Goal: Task Accomplishment & Management: Manage account settings

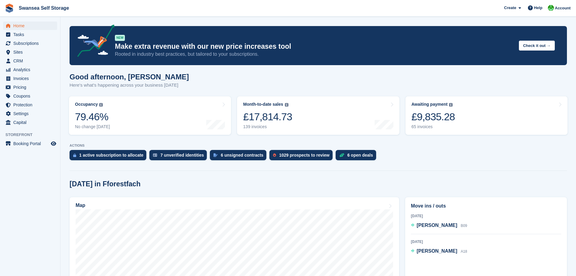
click at [417, 183] on div "[DATE] in Fforestfach" at bounding box center [319, 184] width 498 height 8
click at [402, 204] on div "Map" at bounding box center [235, 275] width 336 height 163
drag, startPoint x: 146, startPoint y: 188, endPoint x: 75, endPoint y: 181, distance: 71.4
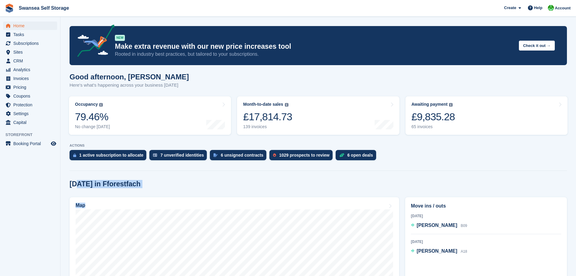
click at [171, 184] on div "[DATE] in Fforestfach" at bounding box center [319, 184] width 498 height 8
drag, startPoint x: 131, startPoint y: 188, endPoint x: 152, endPoint y: 179, distance: 22.9
click at [71, 180] on h2 "[DATE] in Fforestfach" at bounding box center [105, 184] width 71 height 8
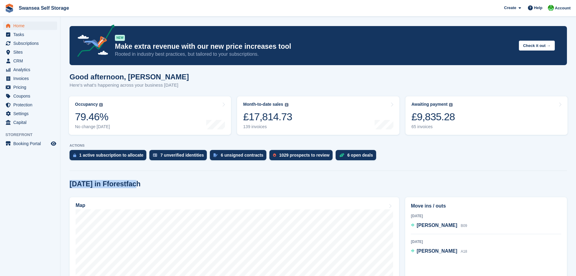
drag, startPoint x: 152, startPoint y: 184, endPoint x: 66, endPoint y: 180, distance: 86.0
click at [152, 182] on div "[DATE] in Fforestfach" at bounding box center [319, 184] width 498 height 8
drag, startPoint x: 137, startPoint y: 188, endPoint x: 66, endPoint y: 186, distance: 70.5
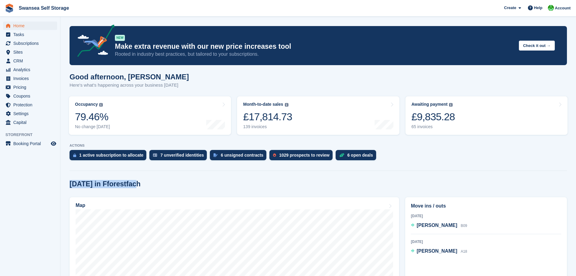
click at [165, 182] on div "[DATE] in Fforestfach" at bounding box center [319, 184] width 498 height 8
drag, startPoint x: 118, startPoint y: 186, endPoint x: 100, endPoint y: 184, distance: 18.3
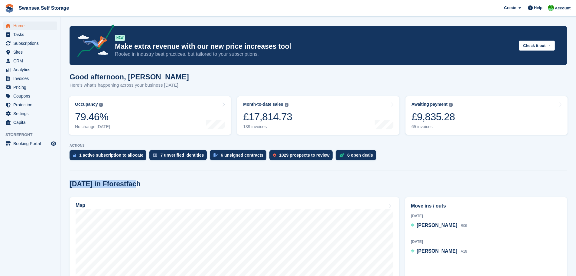
drag, startPoint x: 143, startPoint y: 182, endPoint x: 70, endPoint y: 174, distance: 73.3
click at [144, 183] on div "[DATE] in Fforestfach" at bounding box center [319, 184] width 498 height 8
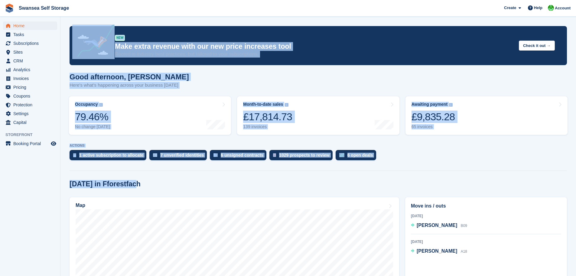
drag, startPoint x: 143, startPoint y: 184, endPoint x: 50, endPoint y: 182, distance: 92.6
click at [196, 184] on div "[DATE] in Fforestfach" at bounding box center [319, 184] width 498 height 8
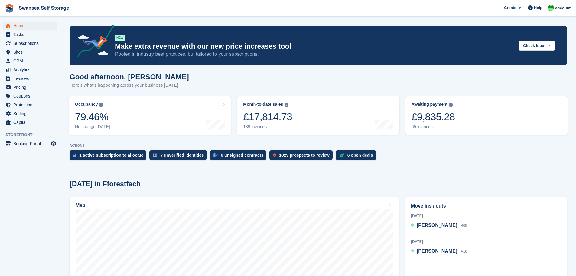
click at [514, 188] on div "[DATE] in Fforestfach" at bounding box center [319, 184] width 498 height 8
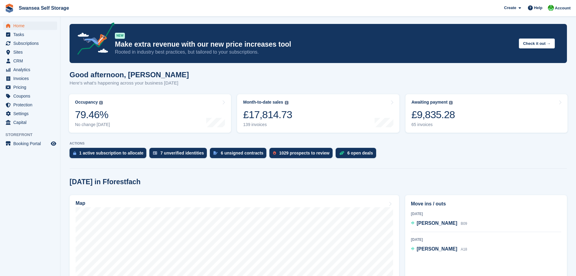
scroll to position [3, 0]
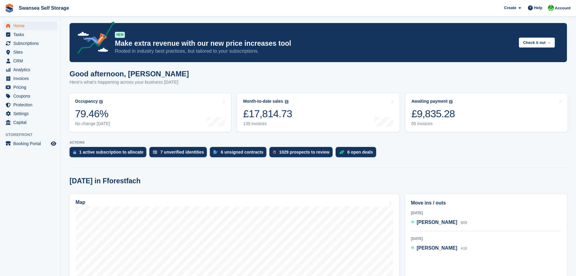
click at [235, 124] on turbo-frame "Month-to-date sales The sum of all finalised invoices generated this month to d…" at bounding box center [318, 112] width 168 height 44
click at [234, 96] on turbo-frame "Occupancy The percentage of all currently allocated units in terms of area. Inc…" at bounding box center [150, 112] width 168 height 44
click at [399, 128] on link "Month-to-date sales The sum of all finalised invoices generated this month to d…" at bounding box center [318, 112] width 162 height 38
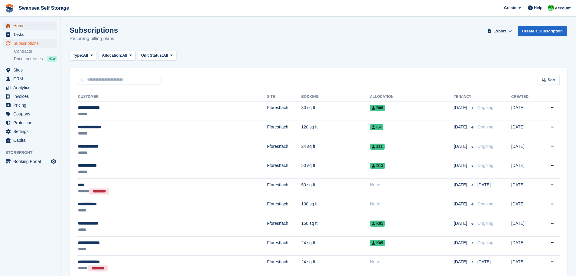
click at [18, 27] on span "Home" at bounding box center [31, 25] width 36 height 8
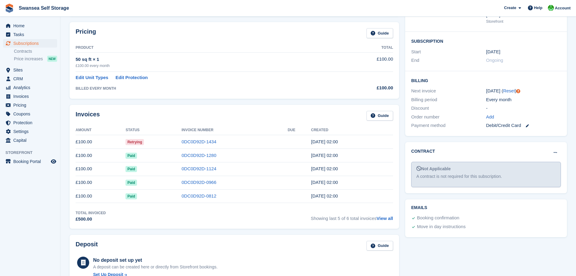
scroll to position [121, 0]
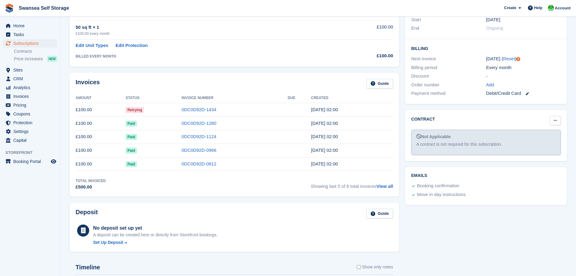
click at [556, 119] on icon at bounding box center [555, 120] width 3 height 4
click at [189, 38] on td "50 sq ft × 1 £100.00 every month" at bounding box center [205, 29] width 259 height 19
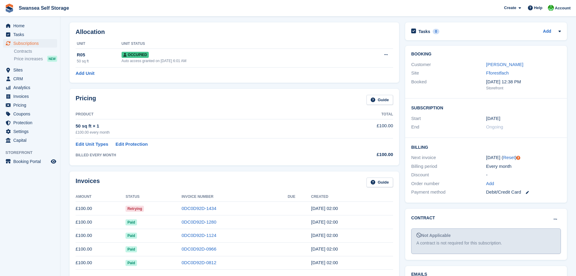
scroll to position [0, 0]
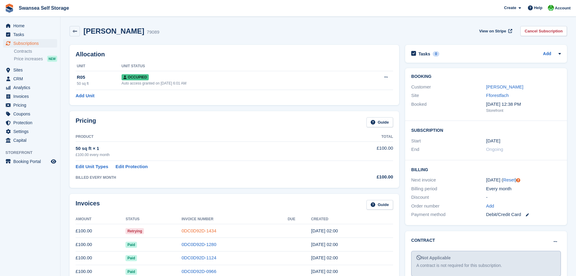
click at [187, 231] on link "0DC0D92D-1434" at bounding box center [198, 230] width 35 height 5
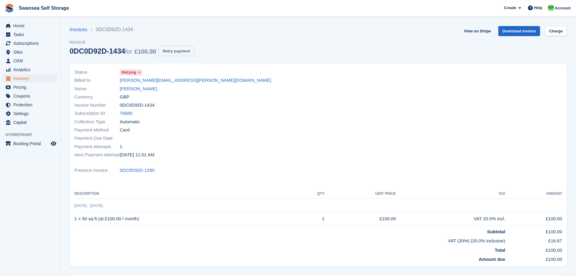
click at [170, 54] on button "Retry payment" at bounding box center [176, 51] width 36 height 10
